Goal: Find contact information

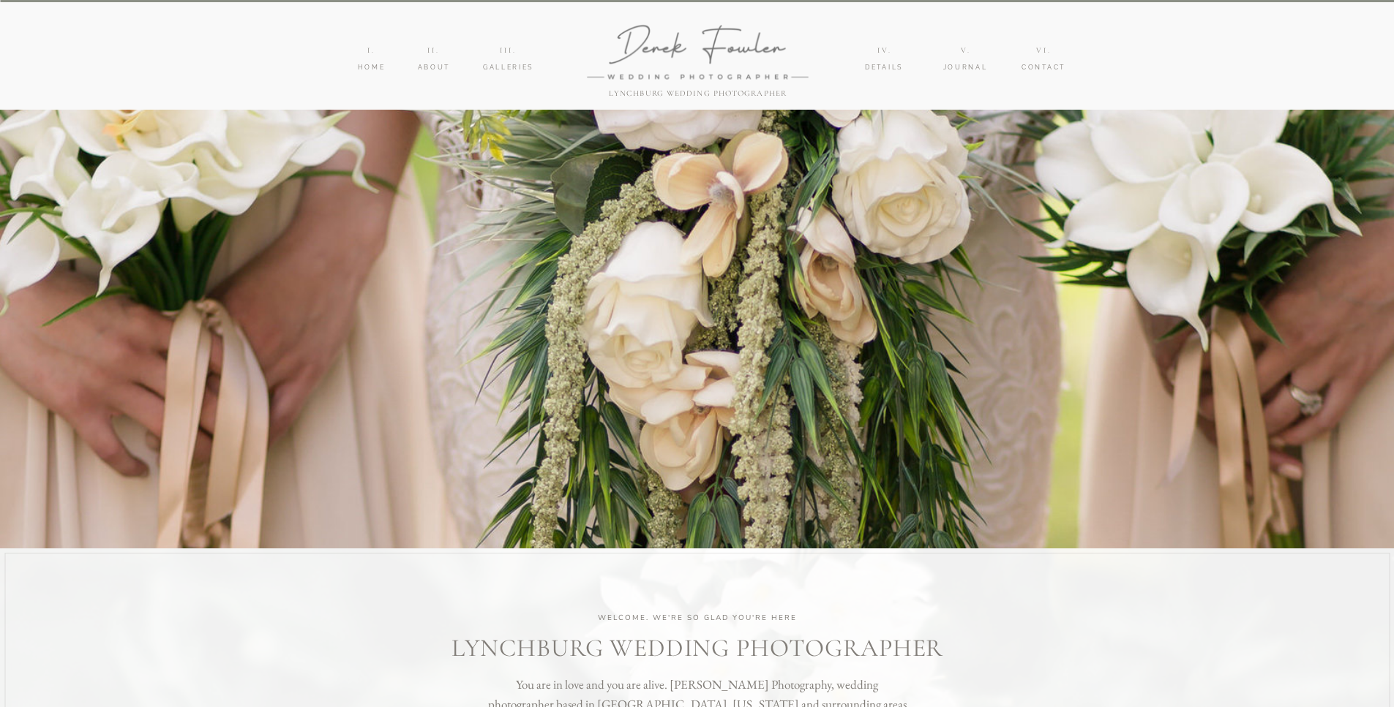
click at [503, 50] on nav "IIi." at bounding box center [509, 51] width 28 height 12
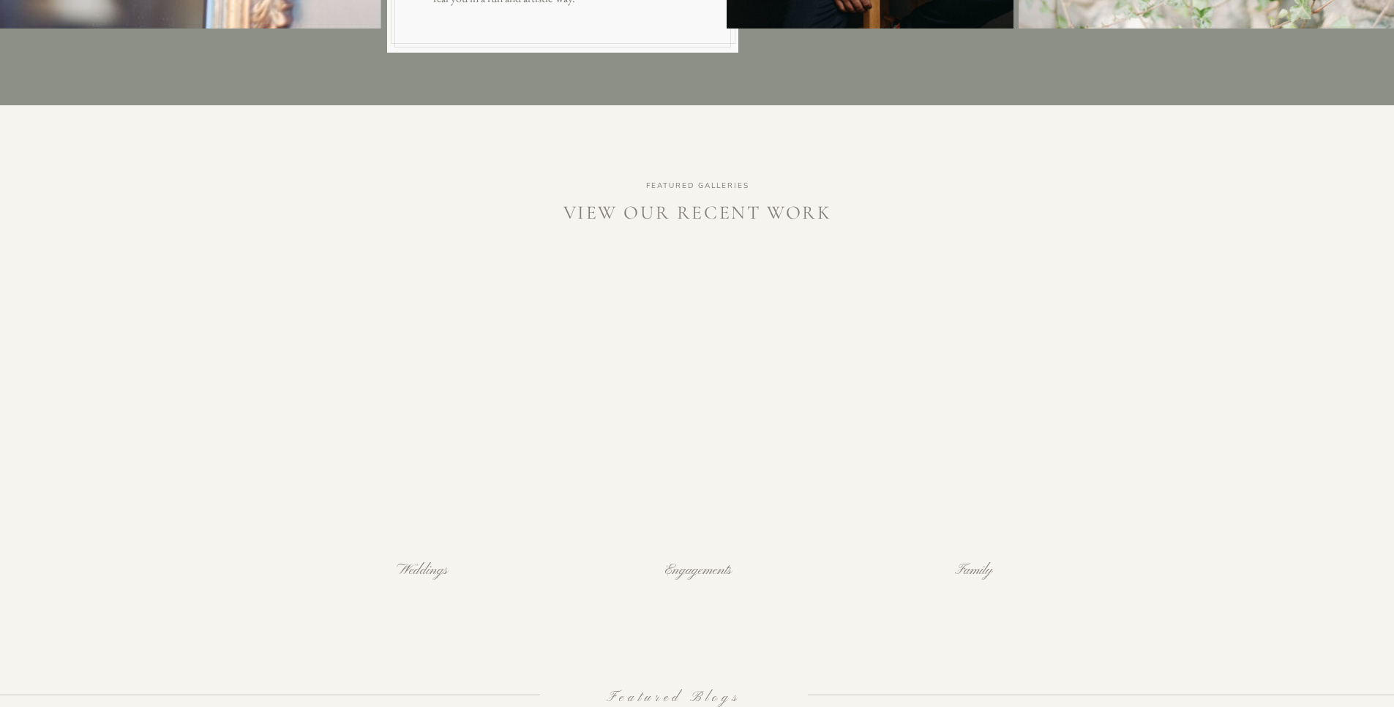
scroll to position [1427, 0]
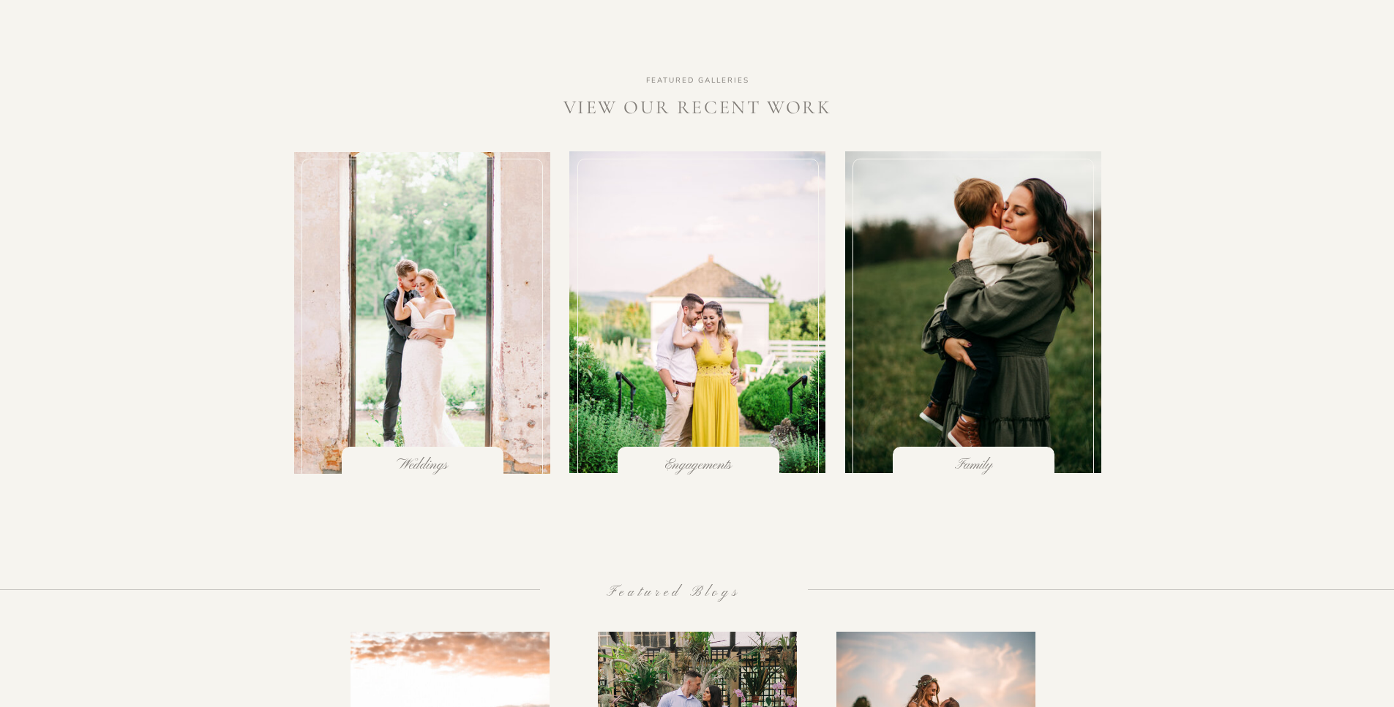
click at [961, 353] on div at bounding box center [972, 320] width 241 height 322
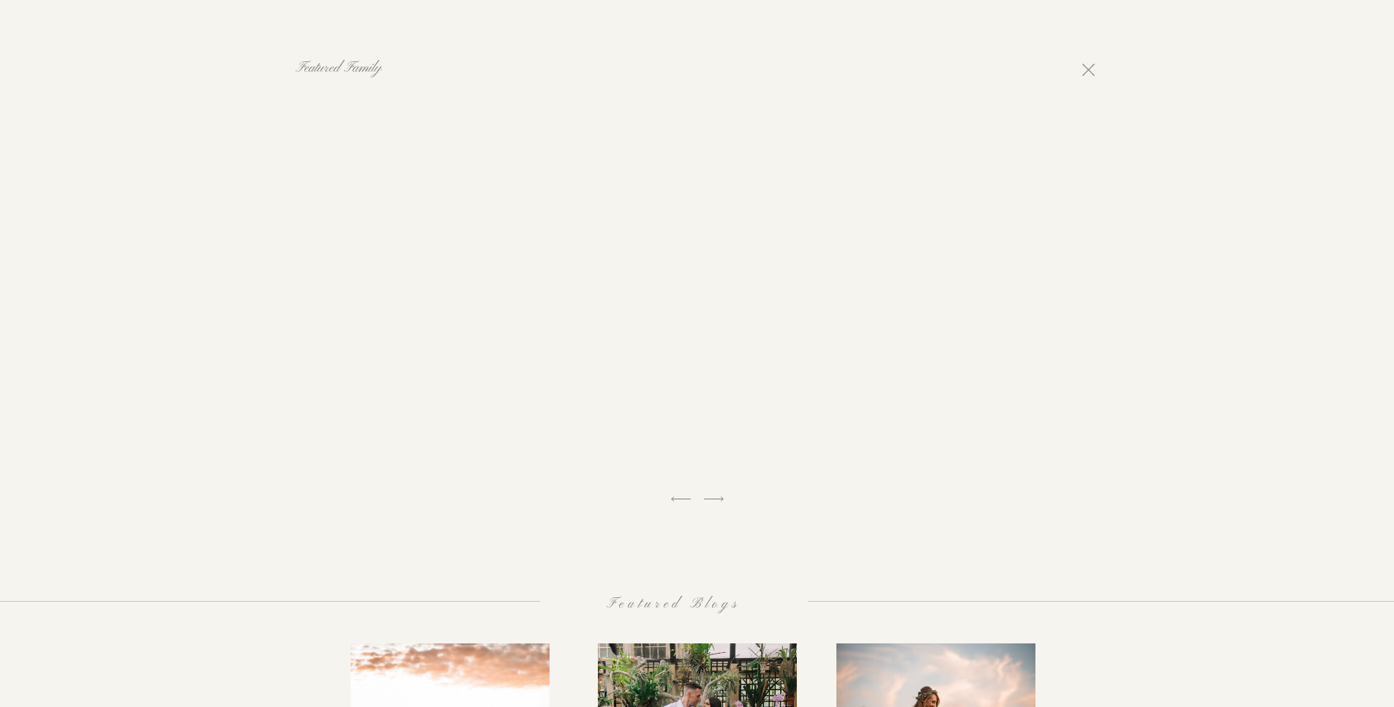
scroll to position [1983, 0]
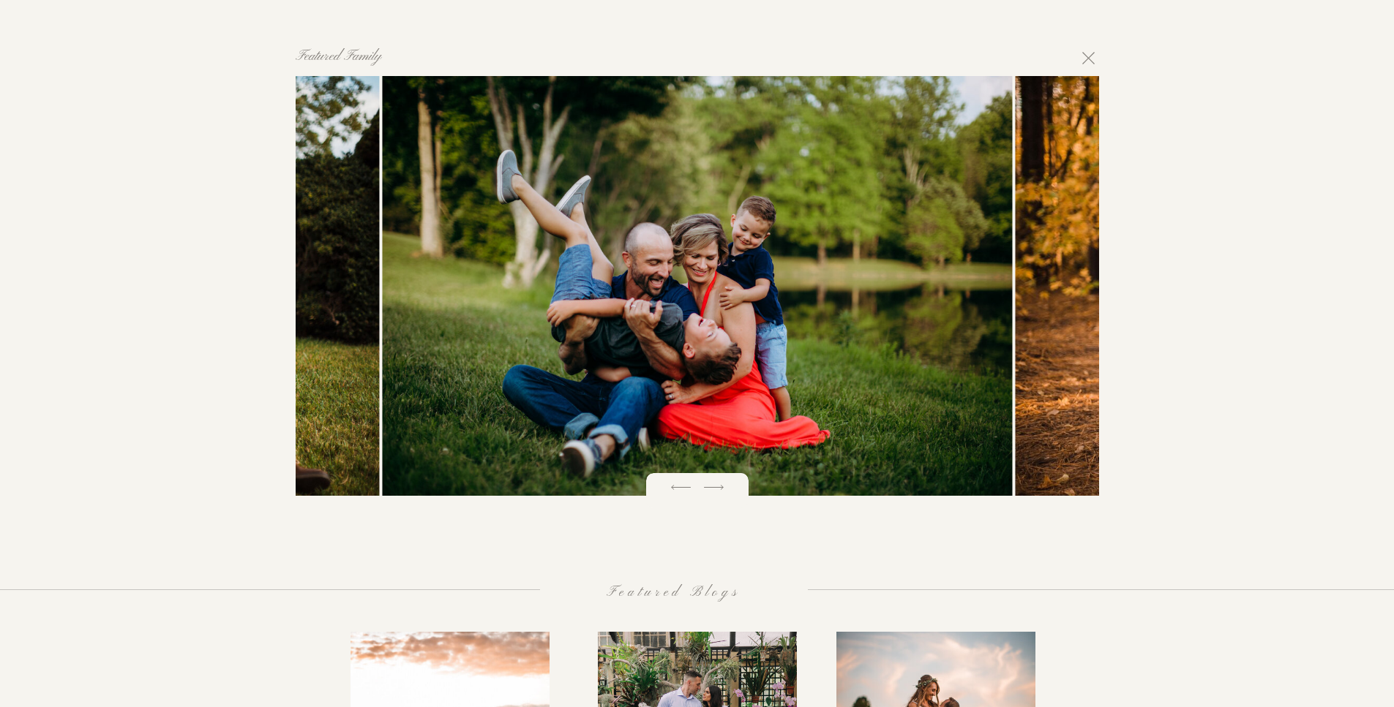
click at [714, 490] on icon at bounding box center [714, 488] width 26 height 26
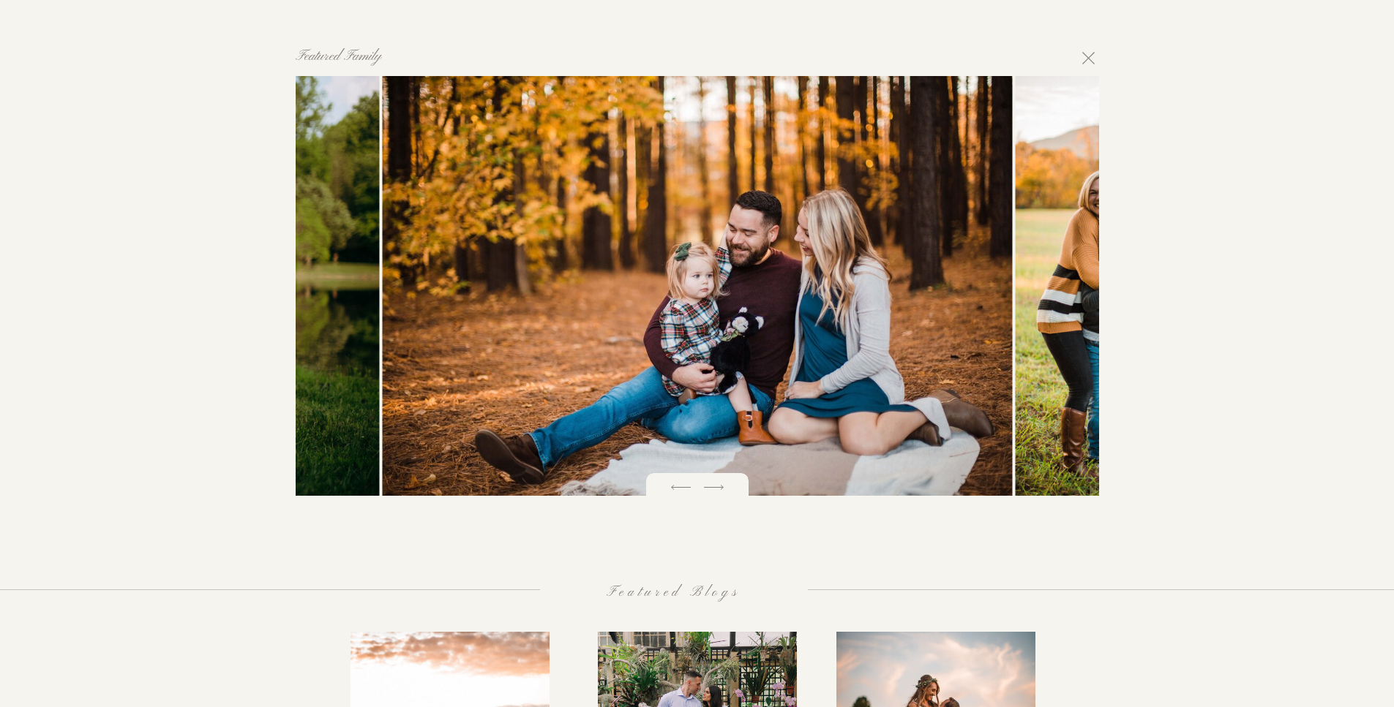
click at [714, 490] on icon at bounding box center [714, 488] width 26 height 26
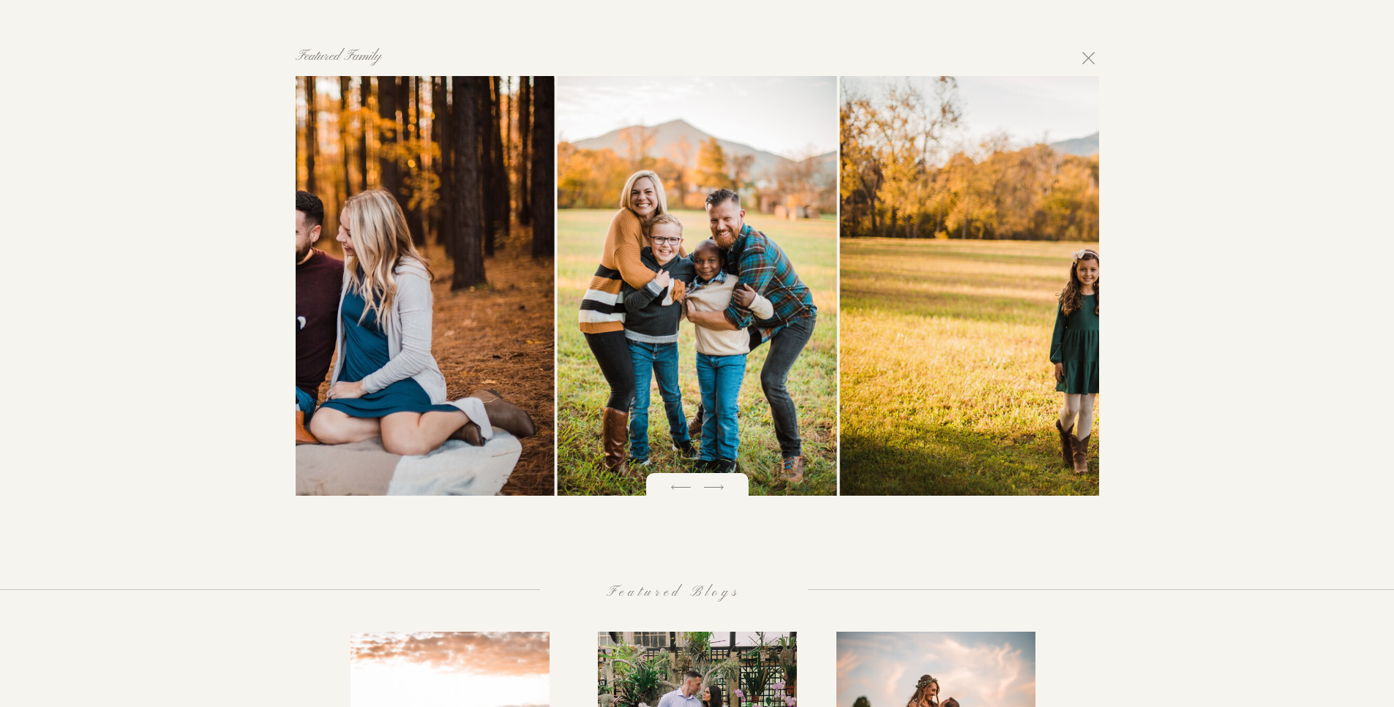
click at [714, 490] on icon at bounding box center [714, 488] width 26 height 26
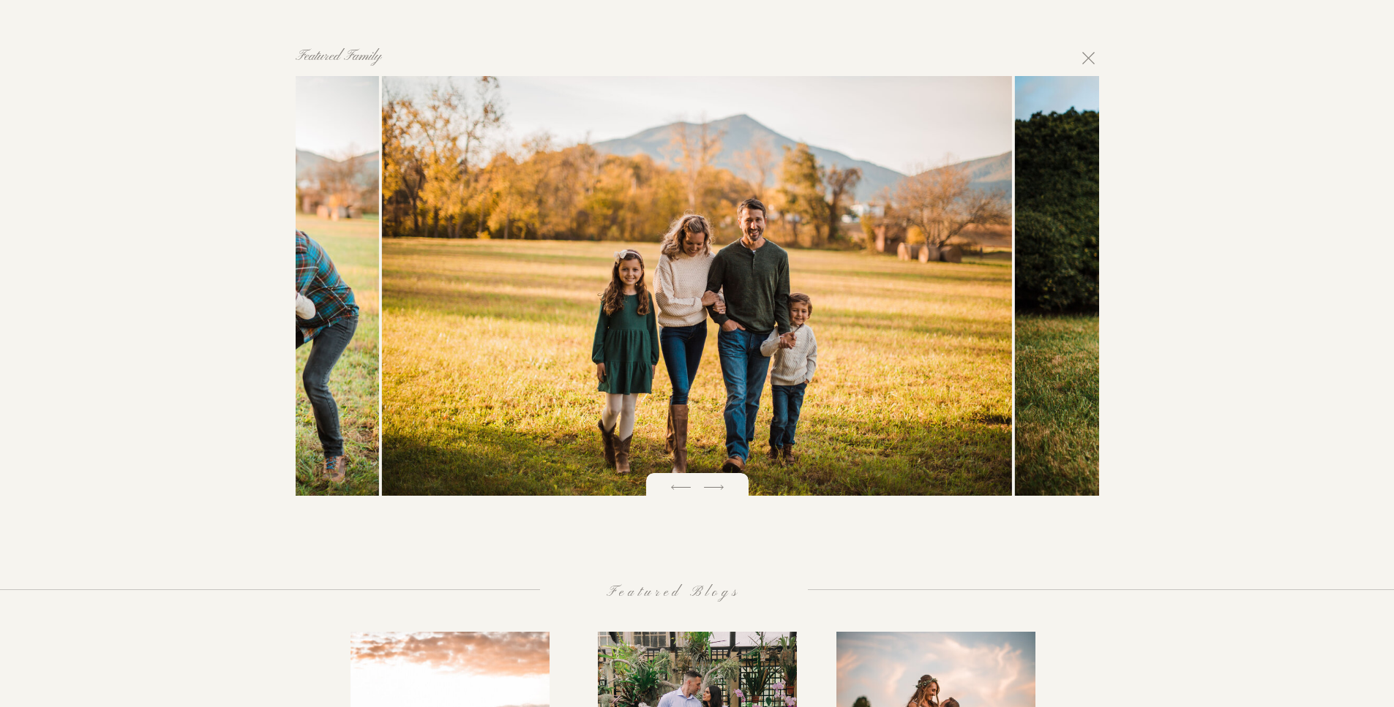
click at [714, 490] on icon at bounding box center [714, 488] width 26 height 26
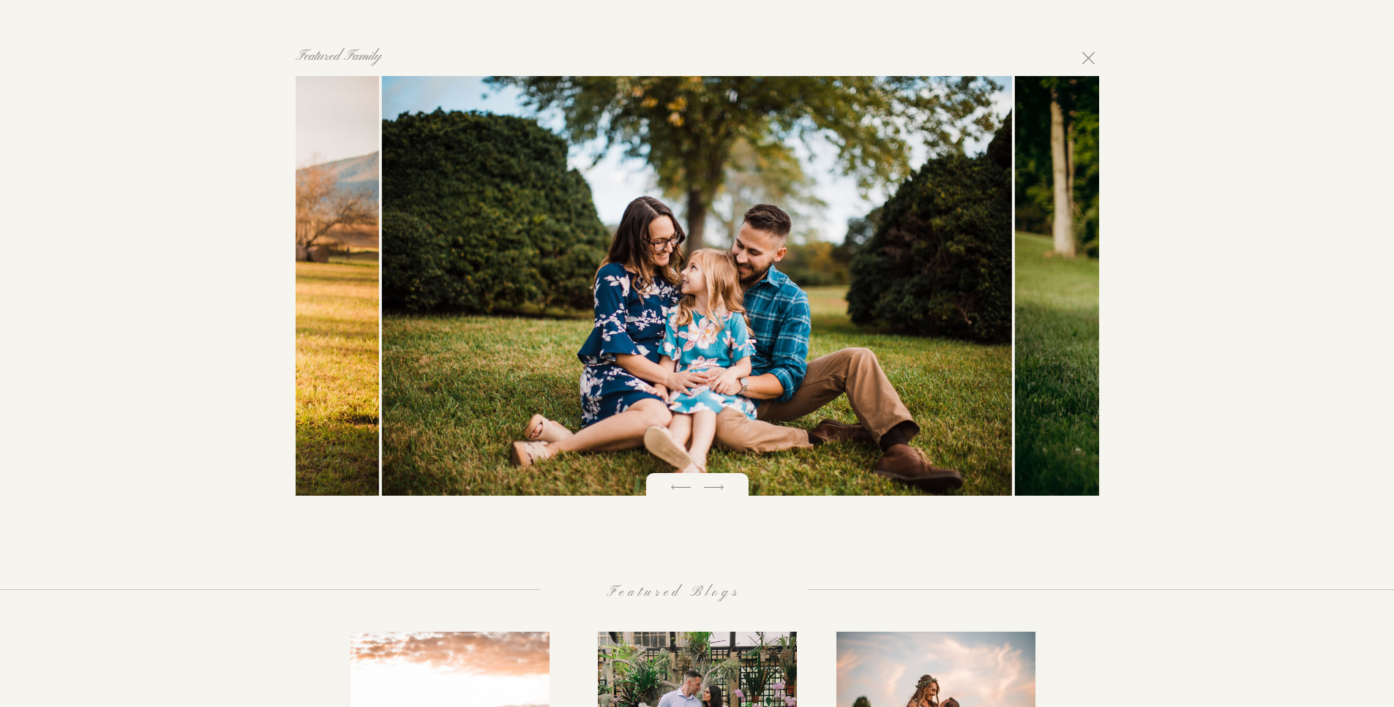
click at [714, 490] on icon at bounding box center [714, 488] width 26 height 26
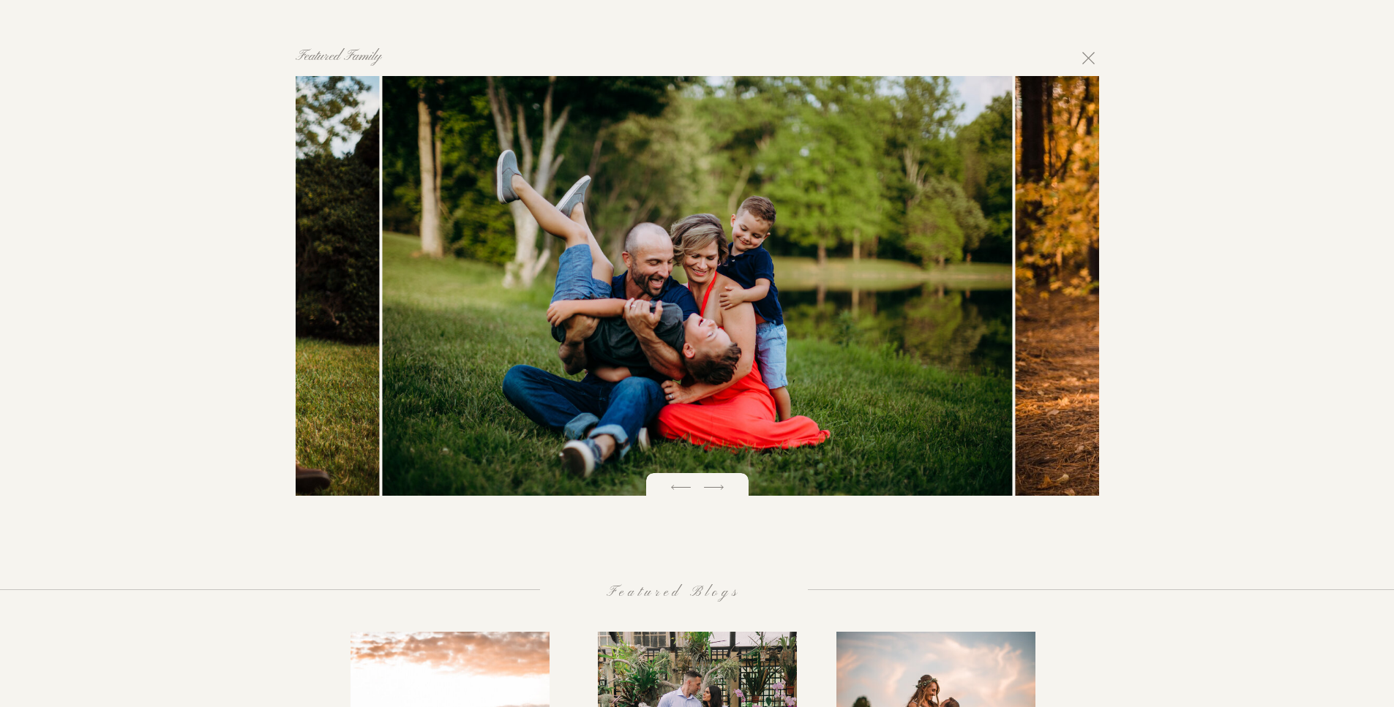
click at [670, 486] on icon at bounding box center [681, 488] width 26 height 26
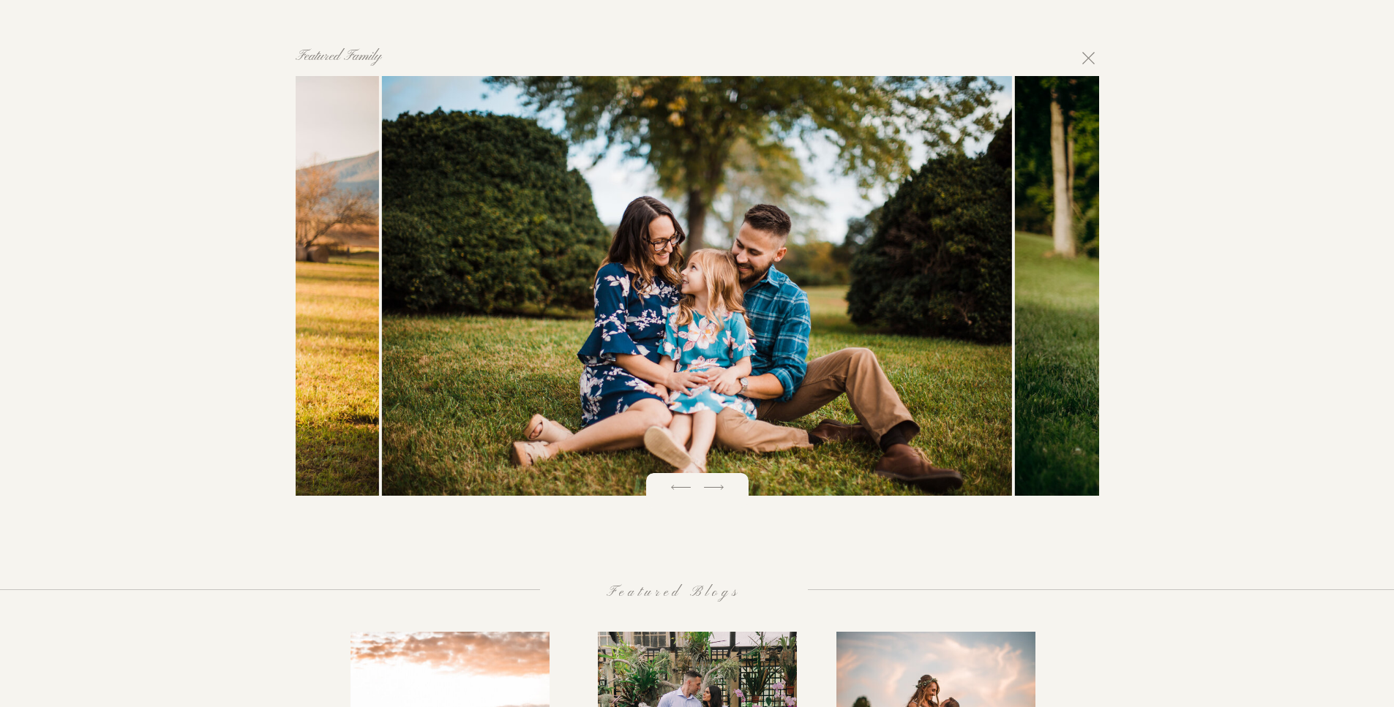
click at [714, 486] on icon at bounding box center [714, 488] width 26 height 26
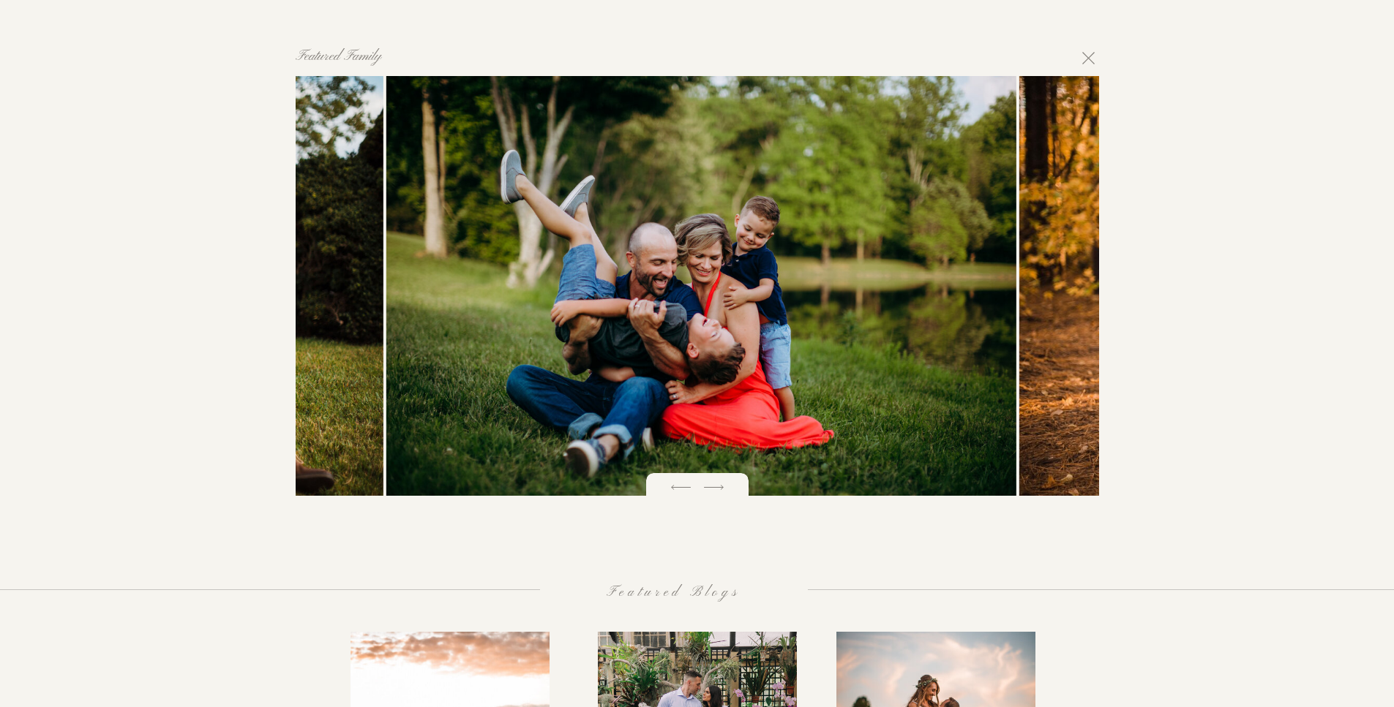
click at [714, 486] on icon at bounding box center [714, 488] width 26 height 26
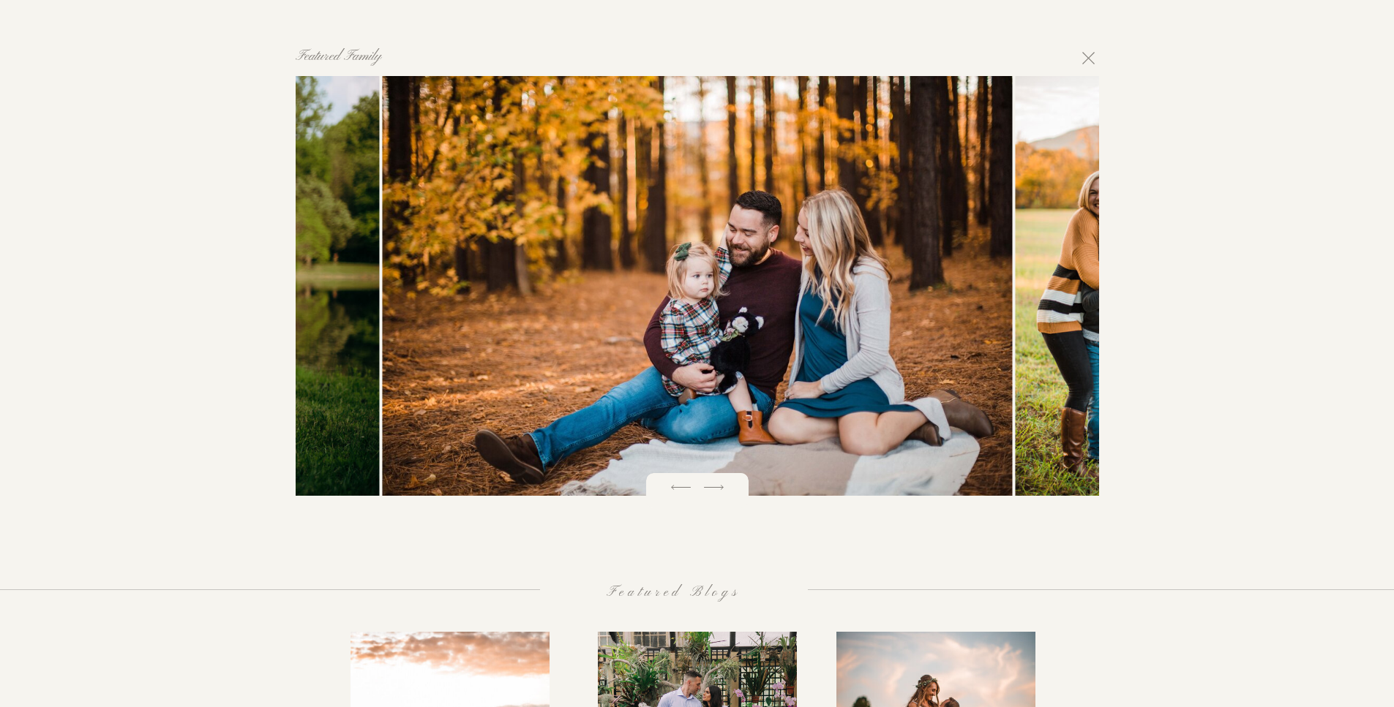
click at [714, 486] on icon at bounding box center [714, 488] width 26 height 26
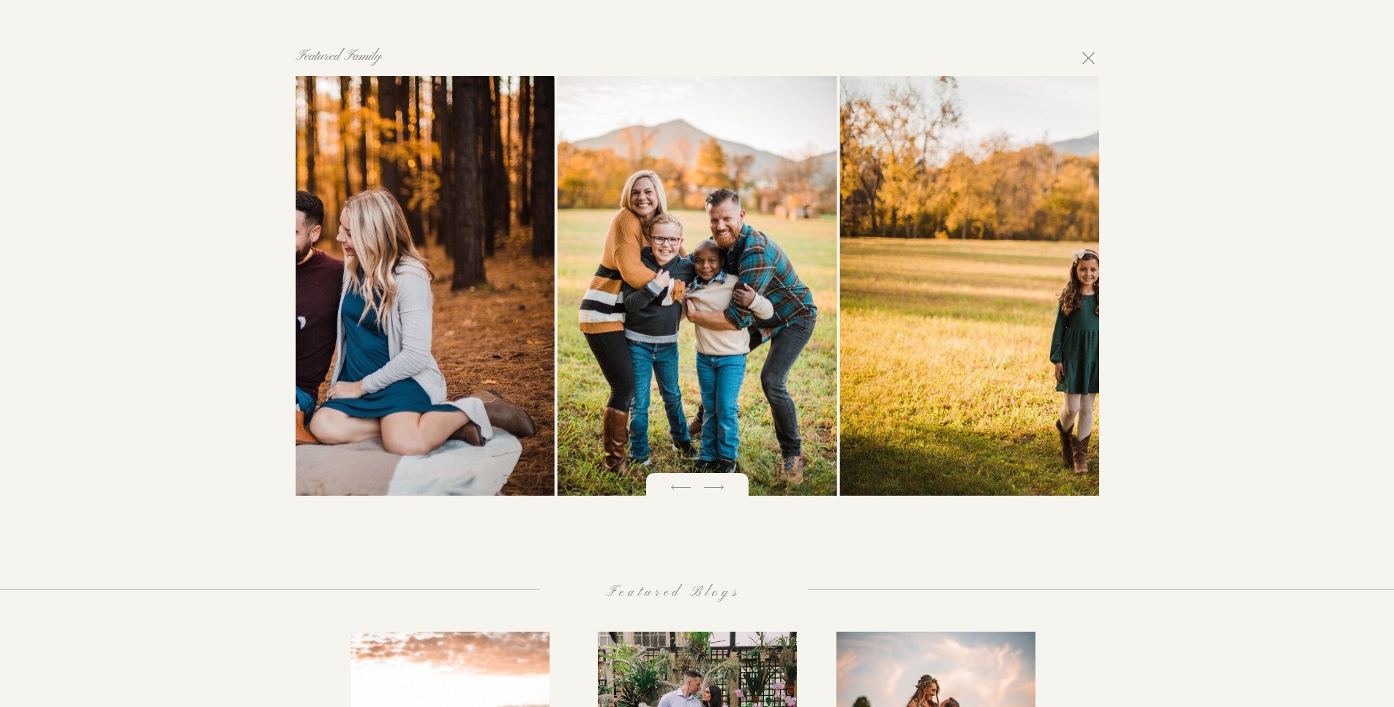
click at [714, 486] on icon at bounding box center [714, 488] width 26 height 26
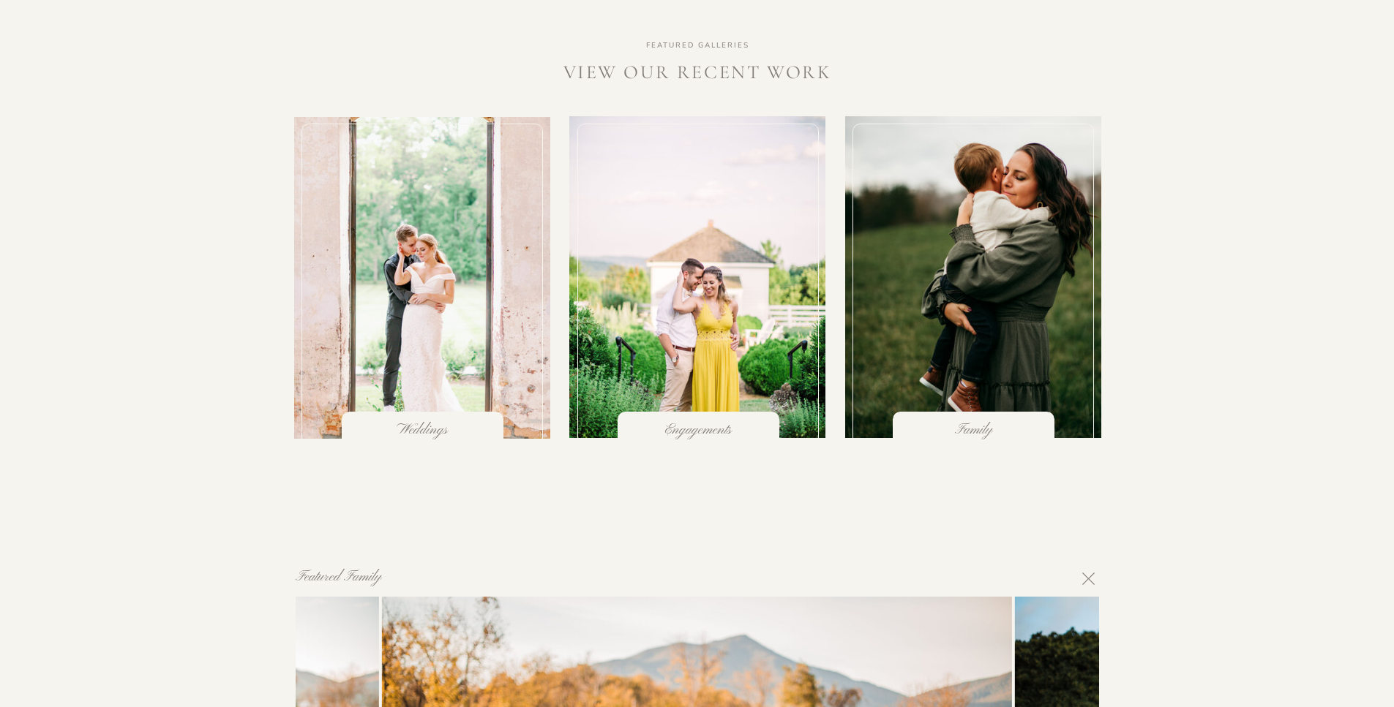
scroll to position [0, 0]
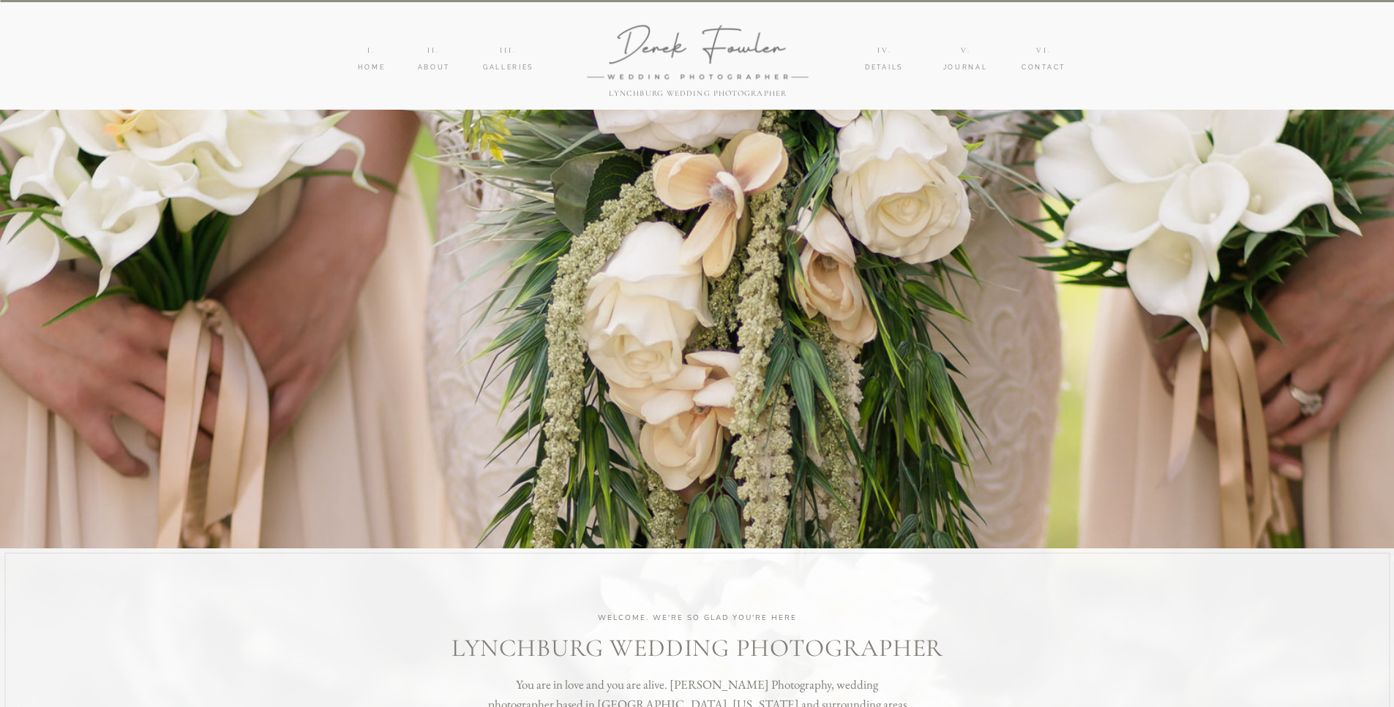
click at [1039, 50] on nav "Vi." at bounding box center [1044, 51] width 28 height 12
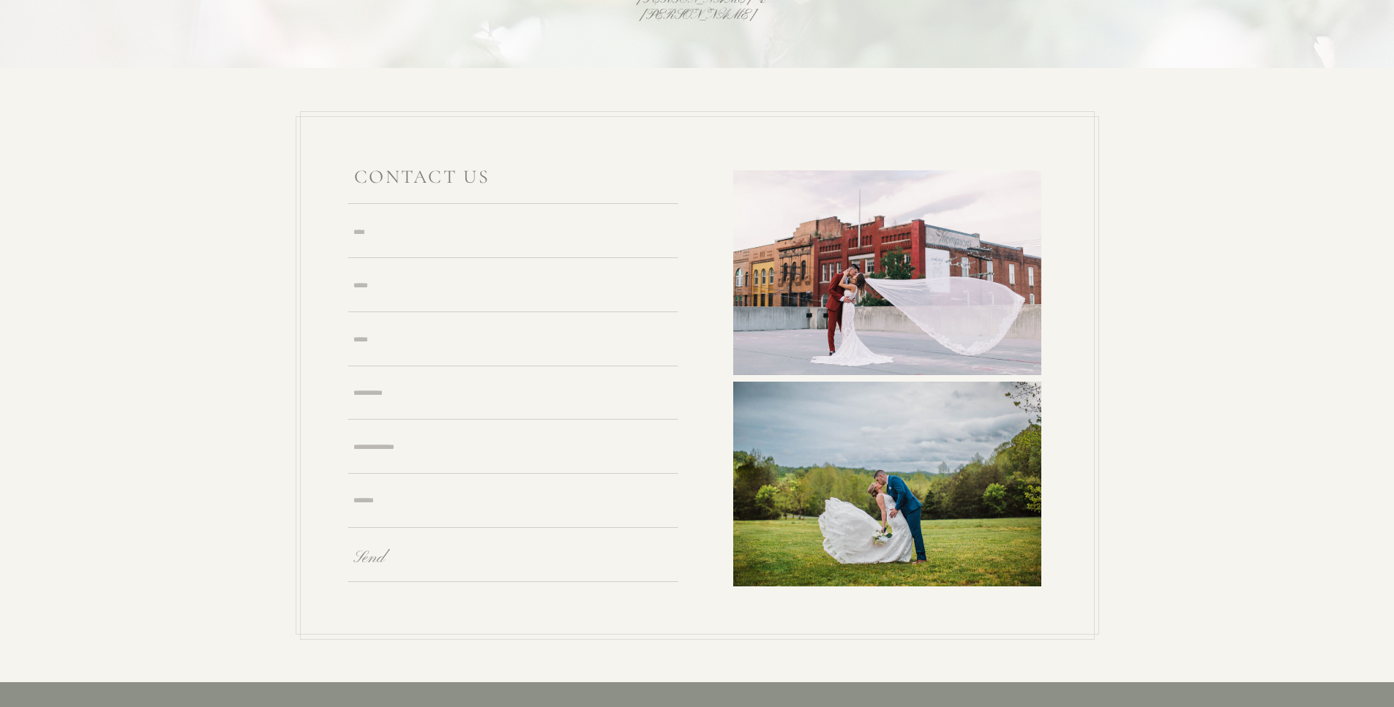
scroll to position [4197, 0]
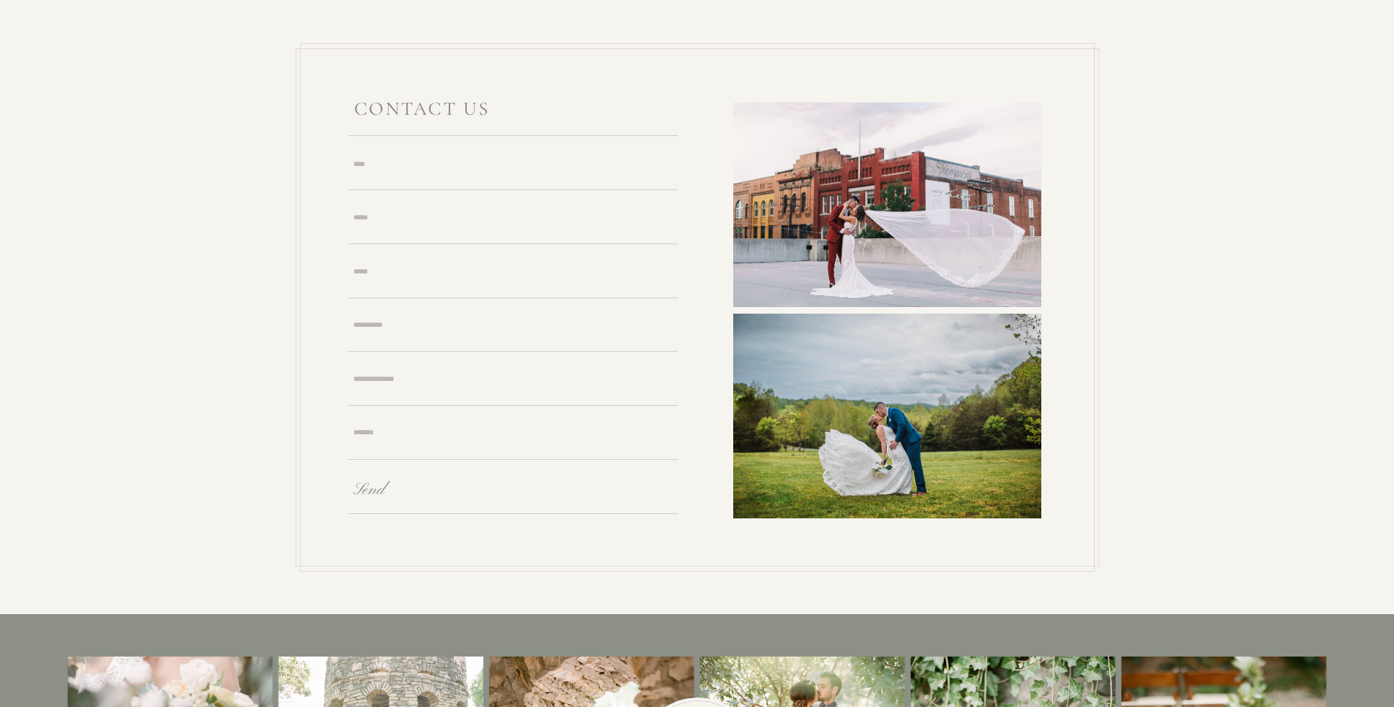
click at [470, 165] on textarea at bounding box center [518, 177] width 331 height 38
type textarea "**********"
click at [430, 342] on textarea at bounding box center [518, 338] width 331 height 38
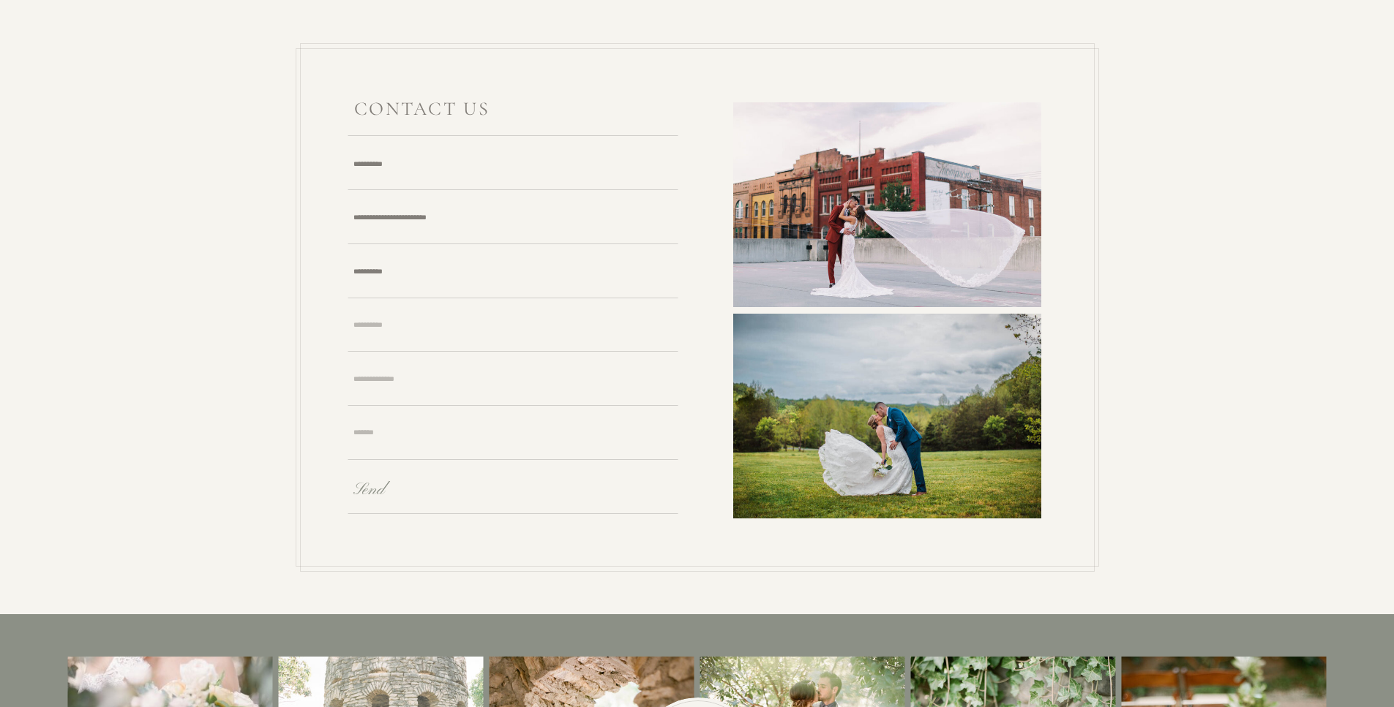
click at [432, 341] on textarea at bounding box center [518, 338] width 331 height 38
type textarea "********"
type textarea "**"
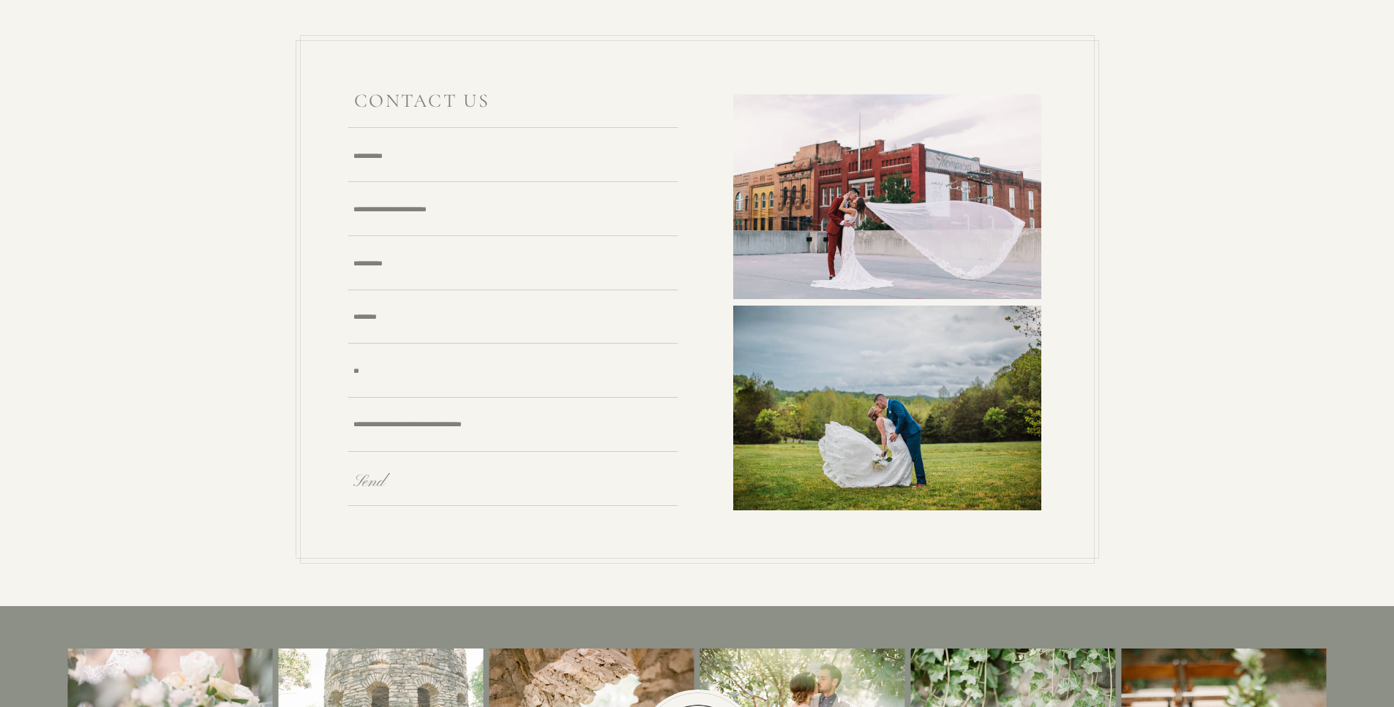
scroll to position [4208, 0]
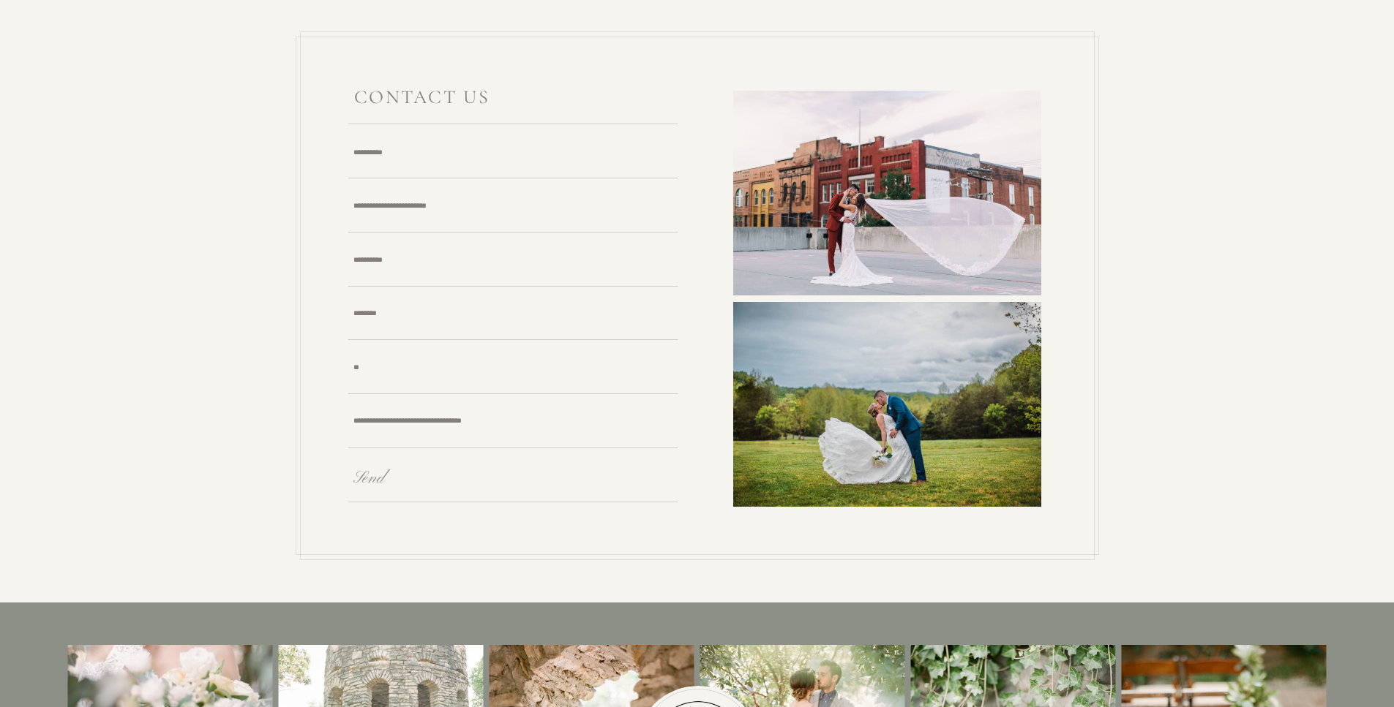
type textarea "**********"
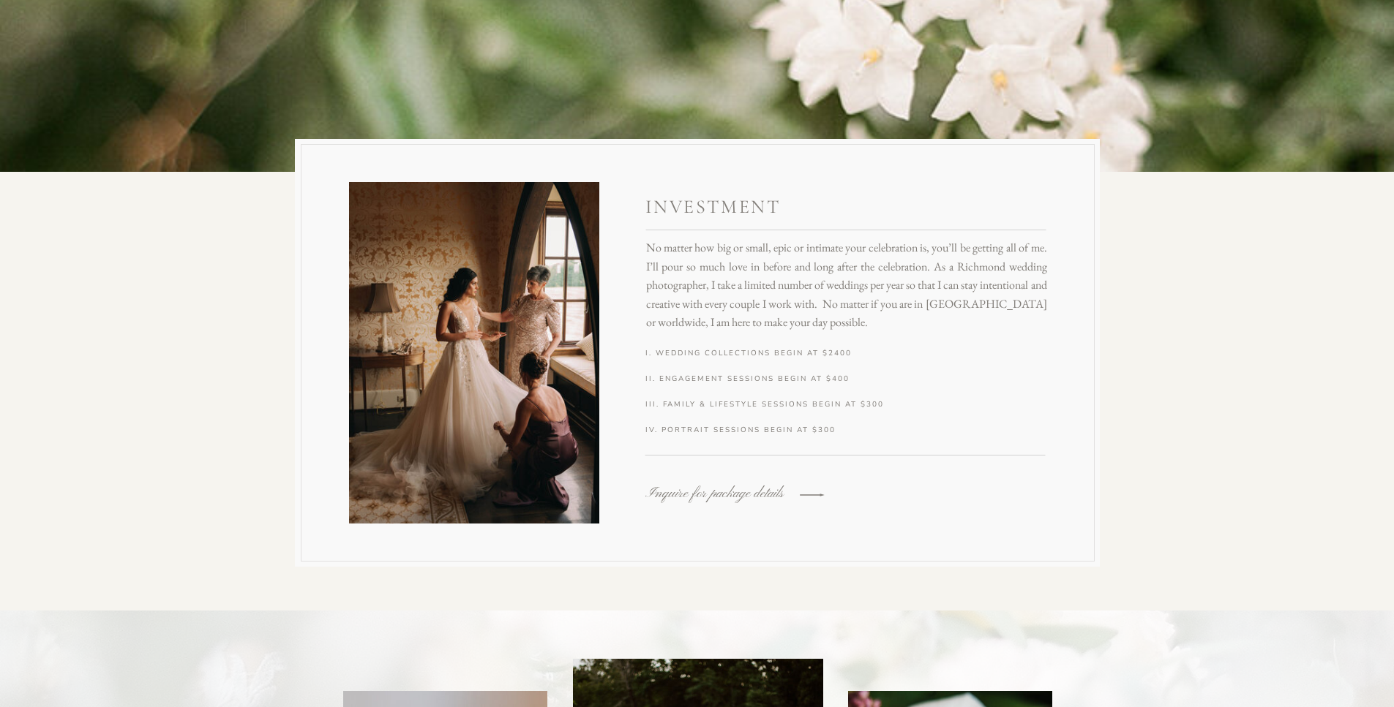
scroll to position [3073, 0]
